Goal: Task Accomplishment & Management: Use online tool/utility

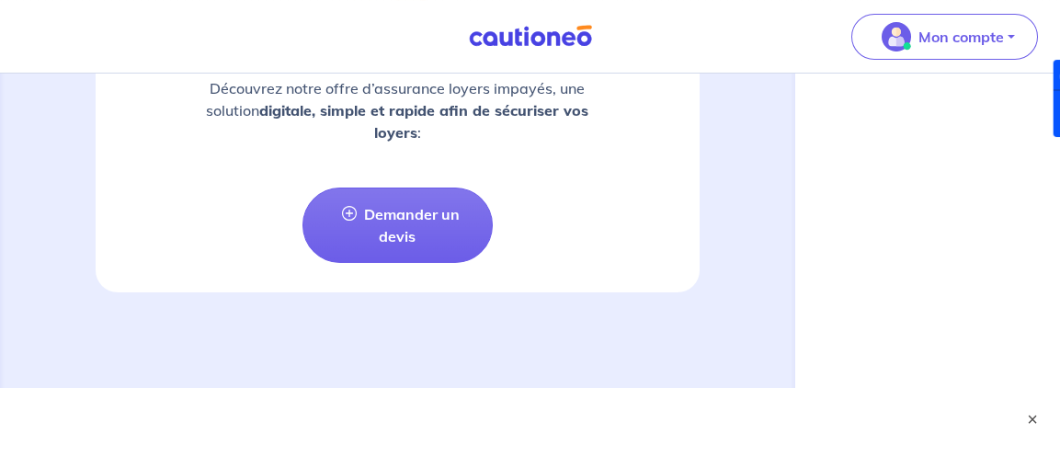
scroll to position [2537, 0]
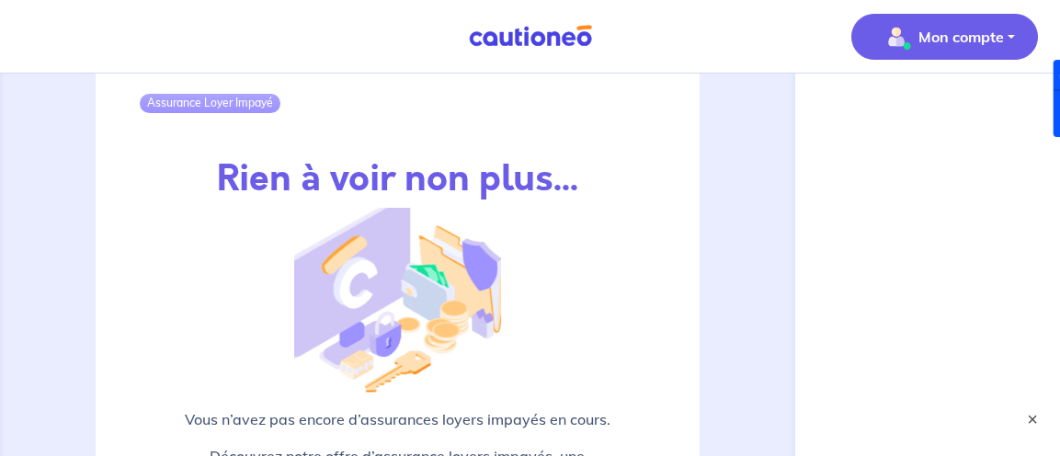
click at [1016, 27] on button "Mon compte" at bounding box center [944, 37] width 187 height 46
click at [918, 119] on link "Mes informations" at bounding box center [926, 113] width 148 height 29
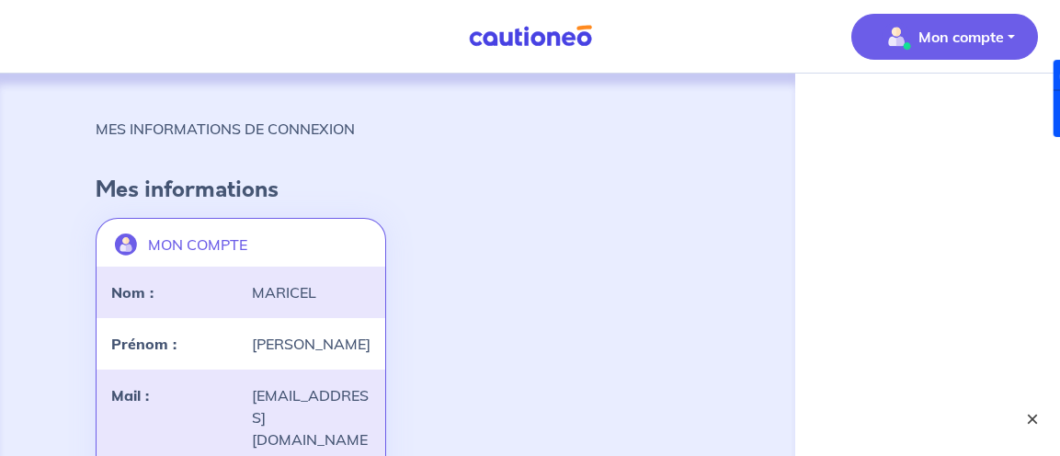
click at [1032, 414] on button "×" at bounding box center [1032, 419] width 22 height 22
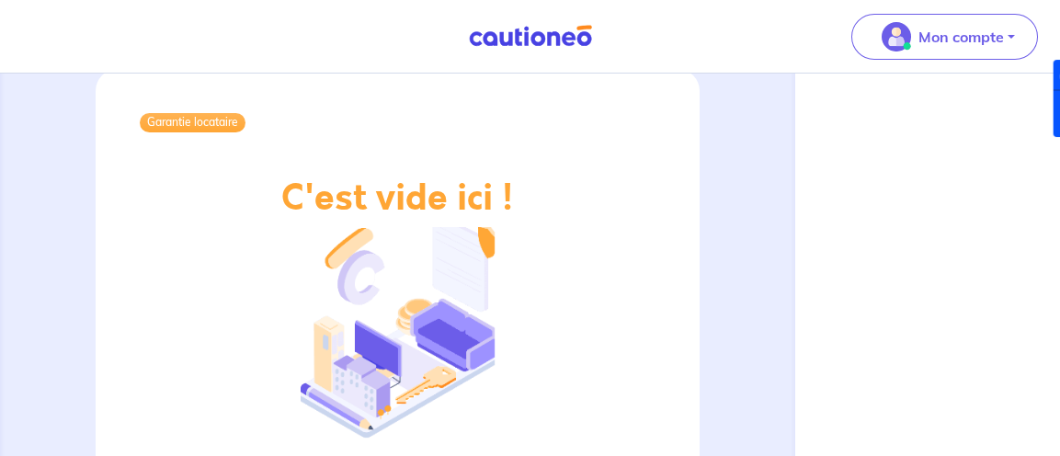
scroll to position [2114, 0]
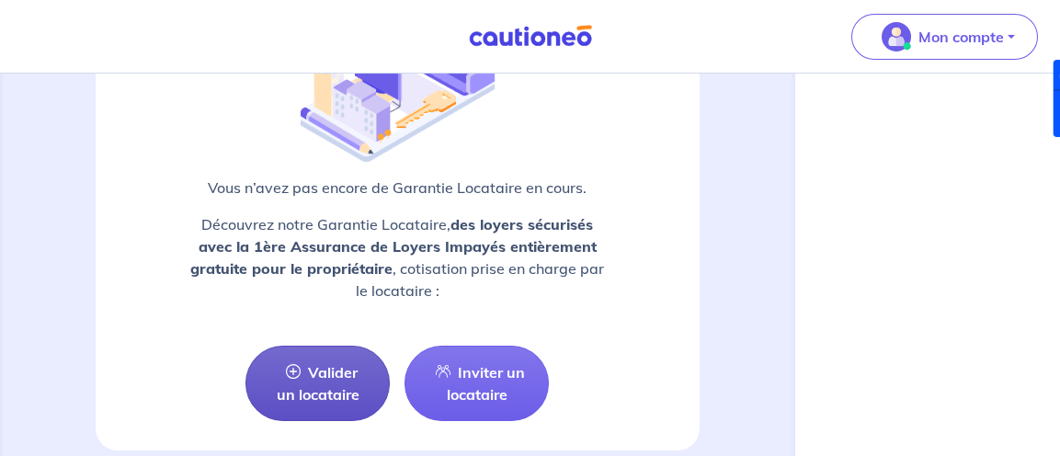
click at [320, 389] on link "Valider un locataire" at bounding box center [317, 383] width 144 height 75
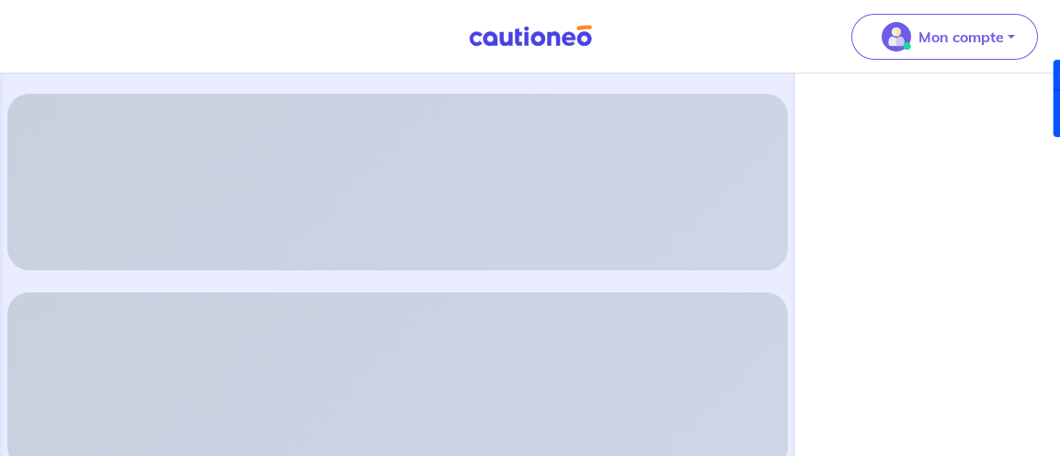
scroll to position [908, 0]
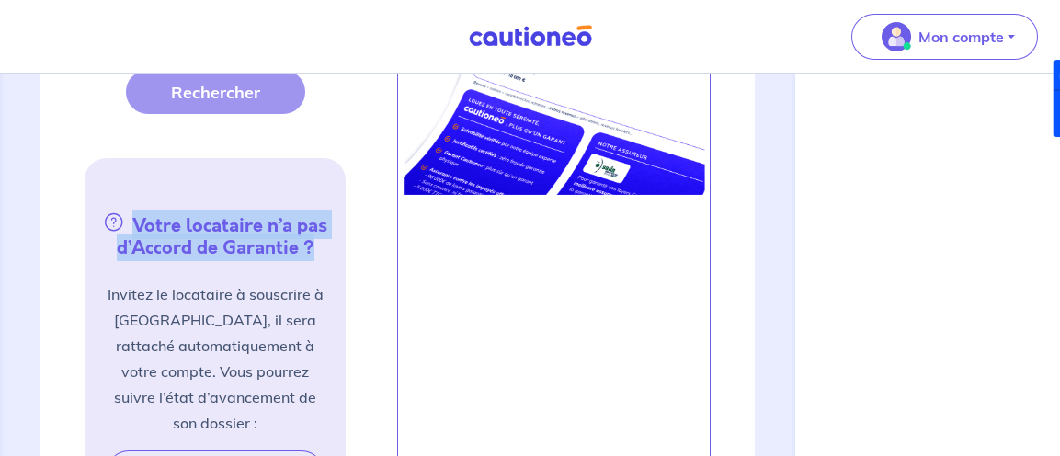
drag, startPoint x: 378, startPoint y: 146, endPoint x: 363, endPoint y: 241, distance: 95.8
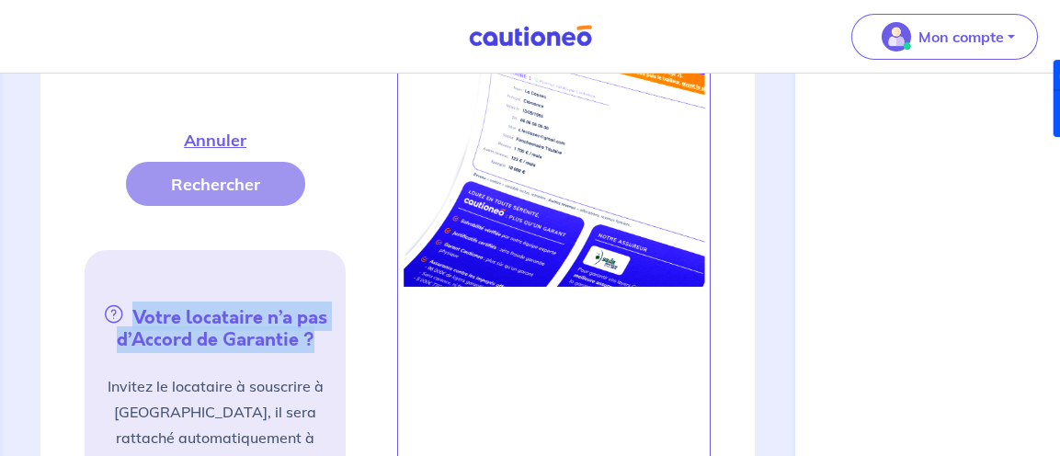
scroll to position [1276, 0]
